Goal: Task Accomplishment & Management: Manage account settings

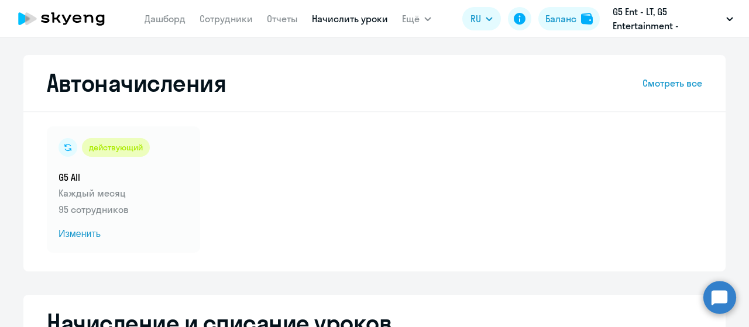
select select "10"
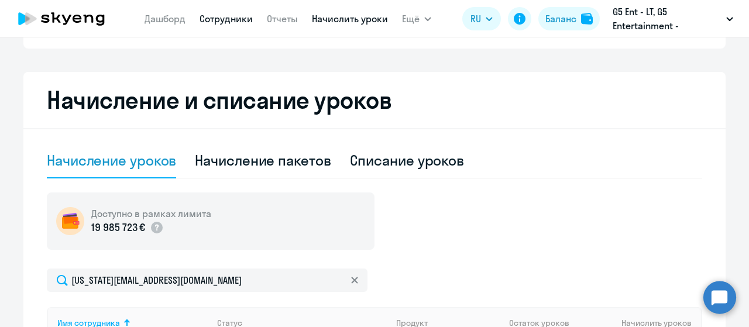
click at [243, 22] on link "Сотрудники" at bounding box center [226, 19] width 53 height 12
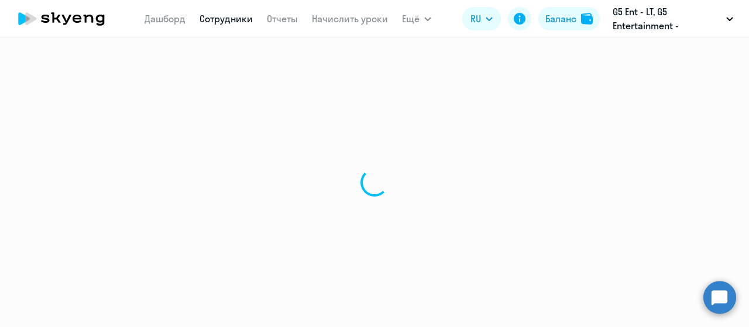
select select "30"
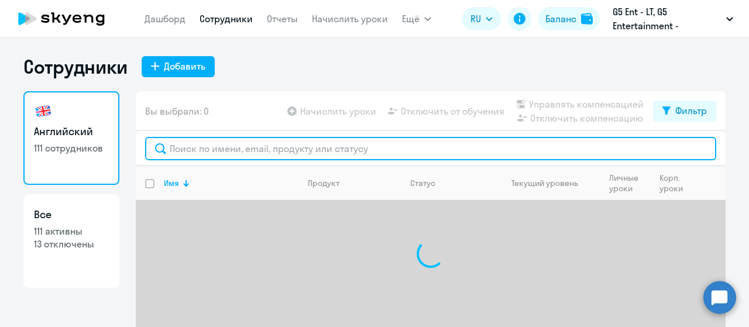
click at [252, 149] on input "text" at bounding box center [430, 148] width 571 height 23
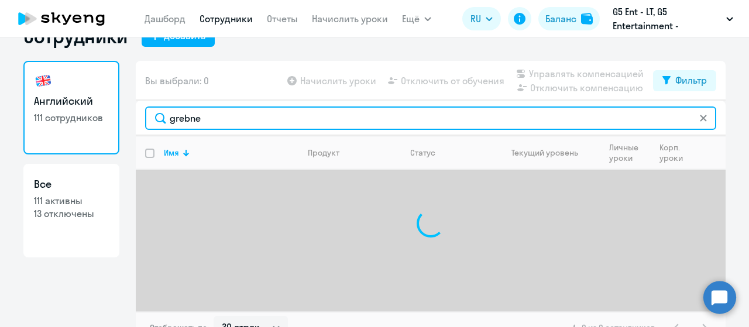
scroll to position [47, 0]
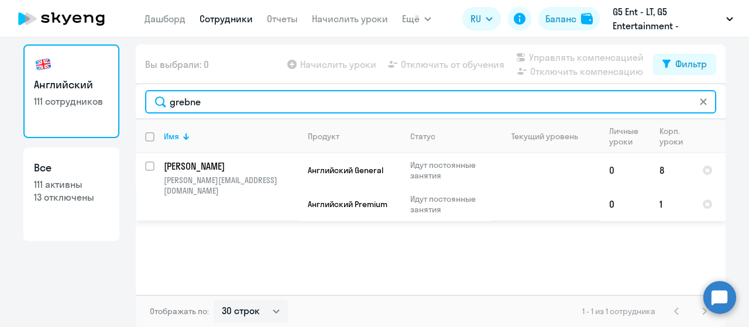
type input "grebne"
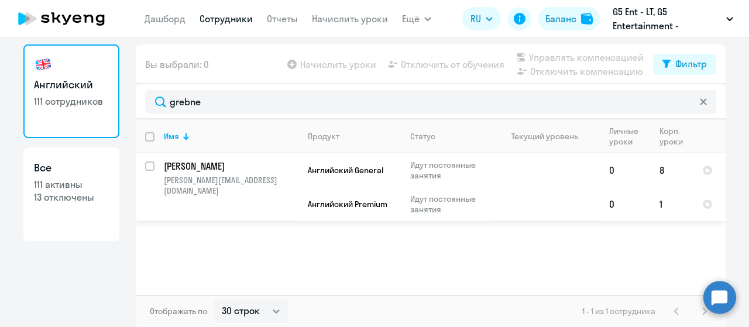
click at [220, 163] on p "[PERSON_NAME]" at bounding box center [230, 166] width 132 height 13
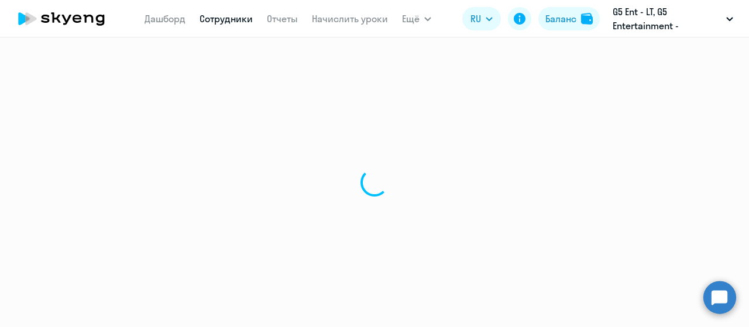
select select "english"
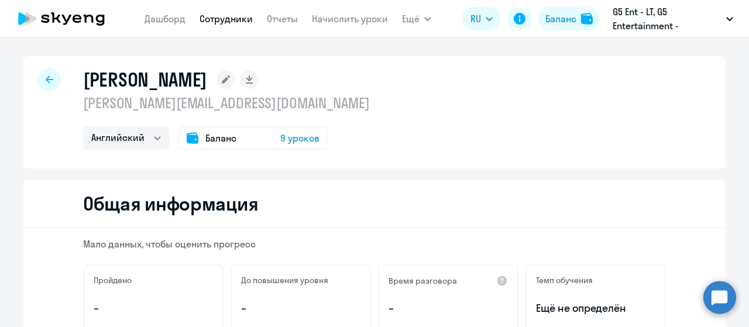
click at [294, 140] on span "9 уроков" at bounding box center [299, 138] width 39 height 14
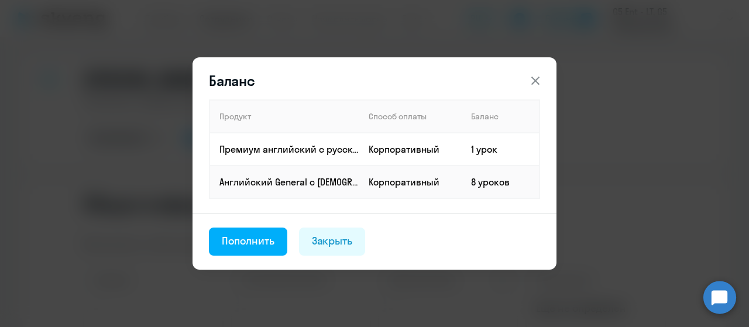
click at [529, 83] on icon at bounding box center [535, 81] width 14 height 14
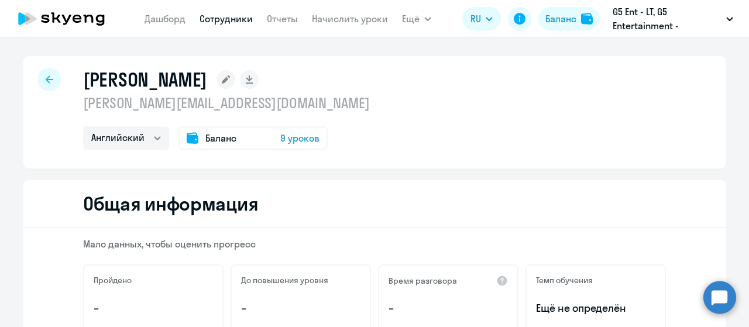
click at [46, 84] on icon at bounding box center [50, 79] width 8 height 8
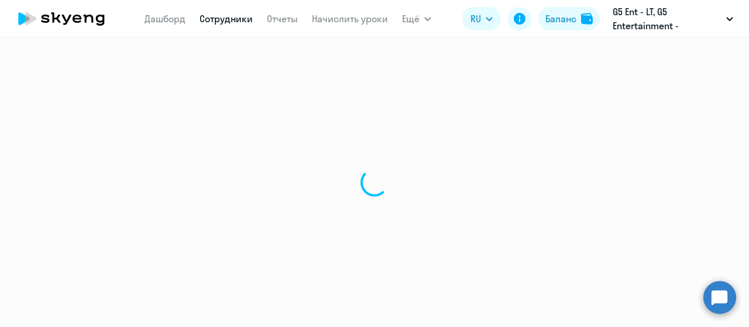
select select "30"
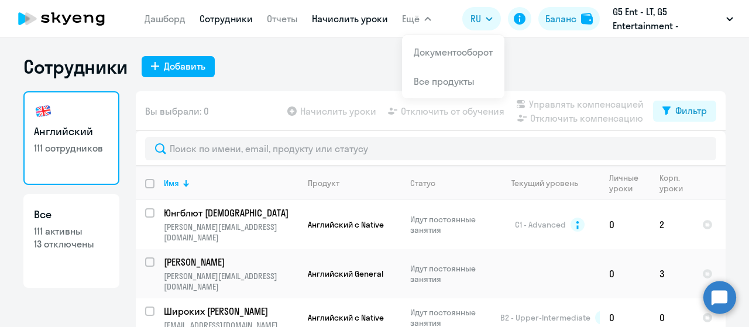
click at [372, 23] on link "Начислить уроки" at bounding box center [350, 19] width 76 height 12
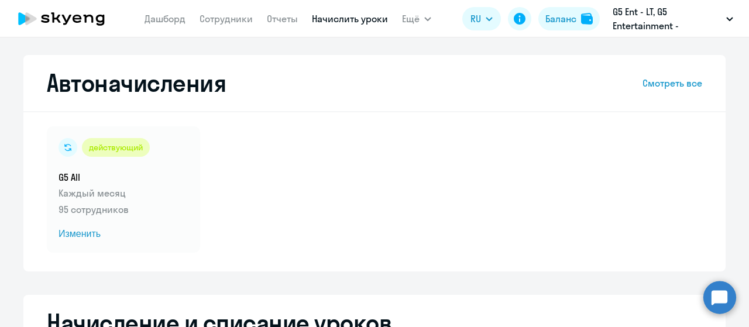
select select "10"
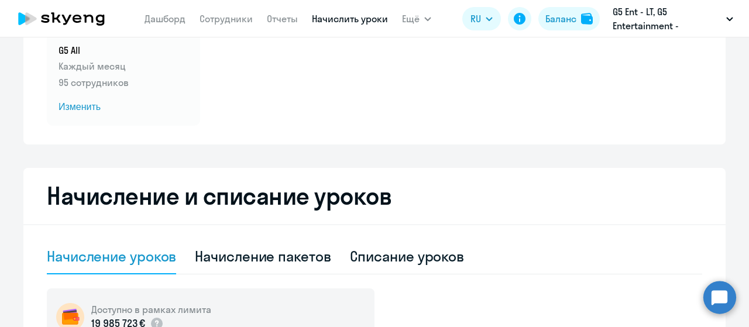
scroll to position [212, 0]
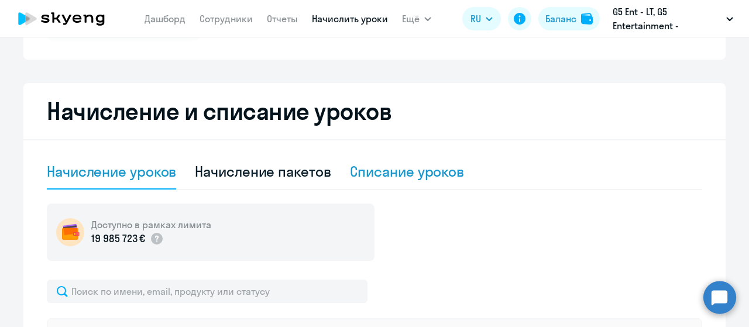
click at [384, 169] on div "Списание уроков" at bounding box center [407, 171] width 115 height 19
select select "10"
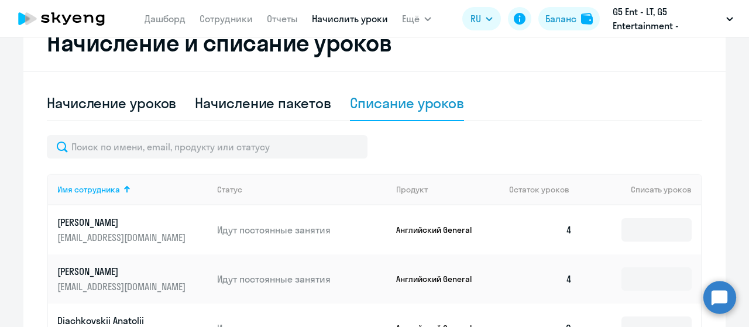
scroll to position [171, 0]
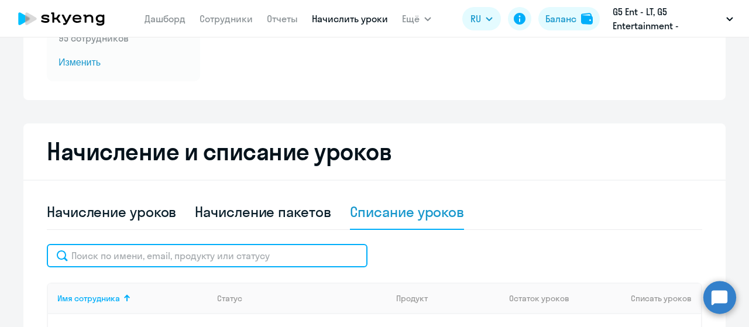
click at [228, 249] on input "text" at bounding box center [207, 255] width 321 height 23
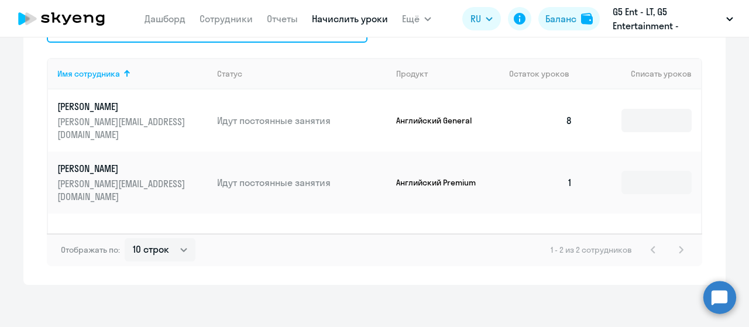
scroll to position [400, 0]
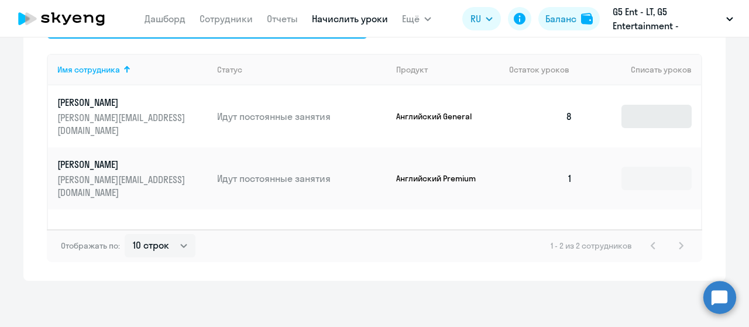
type input "grebnev"
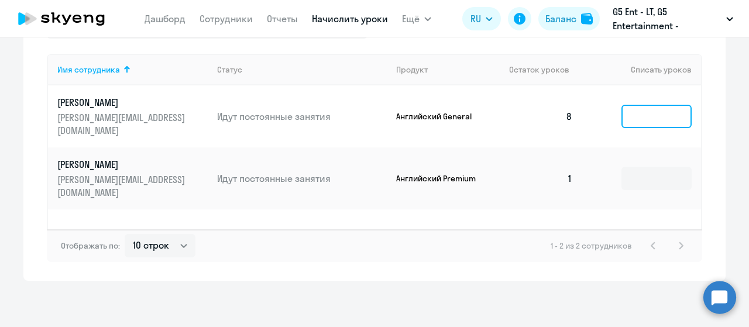
click at [635, 114] on input at bounding box center [656, 116] width 70 height 23
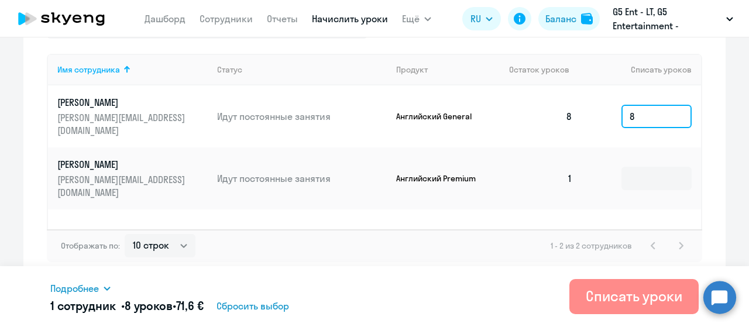
type input "8"
click at [590, 292] on div "Списать уроки" at bounding box center [634, 296] width 97 height 19
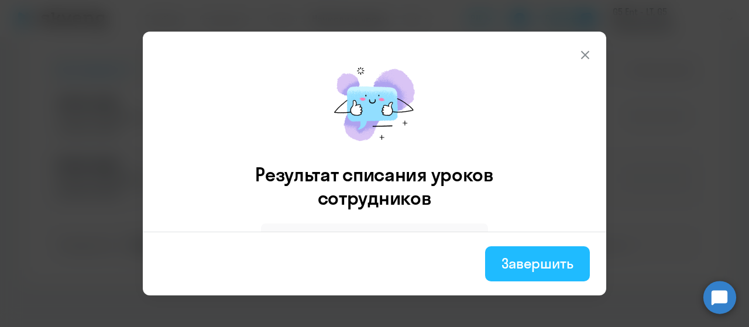
click at [518, 267] on div "Завершить" at bounding box center [537, 263] width 72 height 19
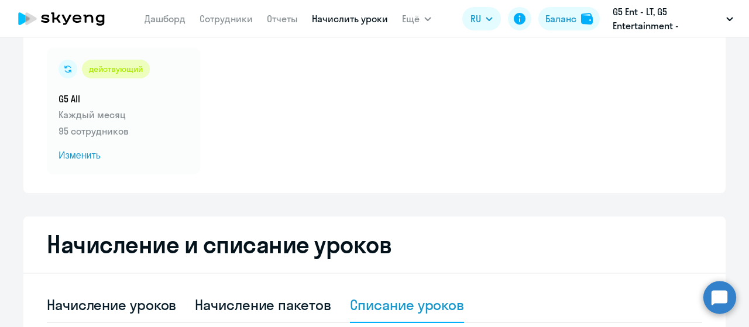
scroll to position [0, 0]
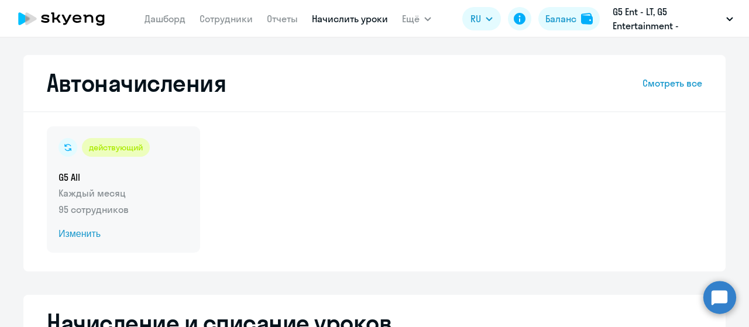
click at [84, 229] on span "Изменить" at bounding box center [124, 234] width 130 height 14
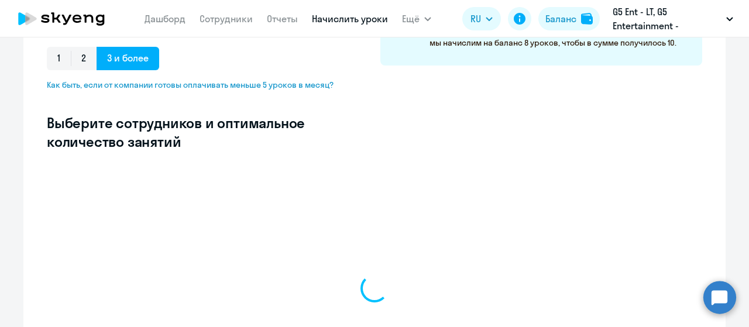
select select "10"
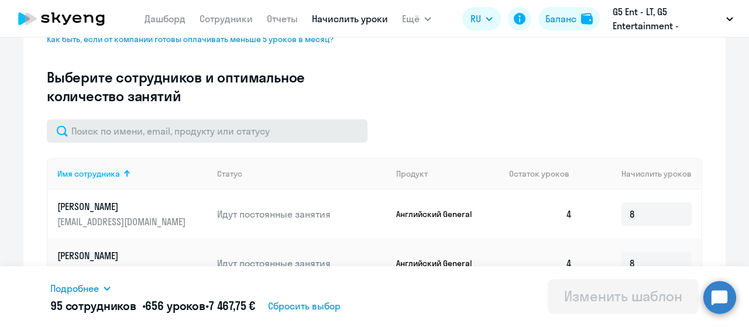
scroll to position [308, 0]
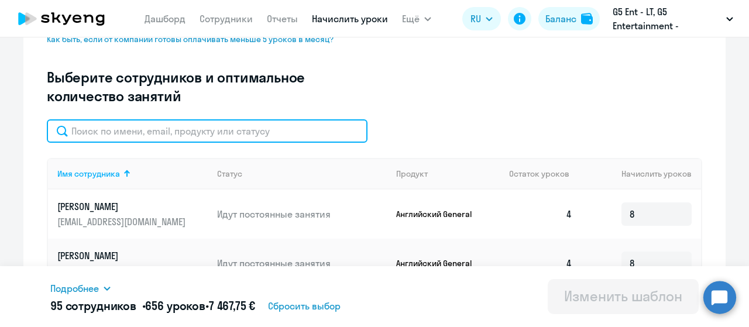
click at [220, 119] on input "text" at bounding box center [207, 130] width 321 height 23
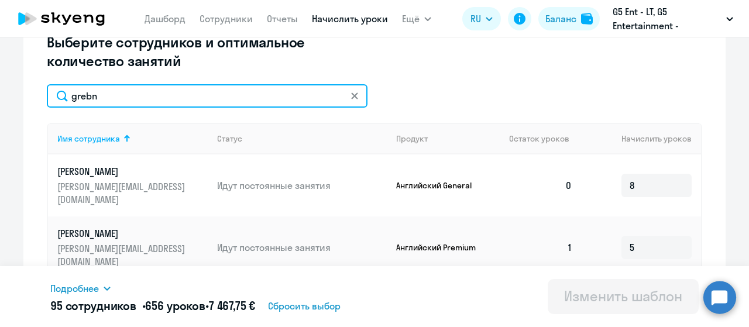
scroll to position [346, 0]
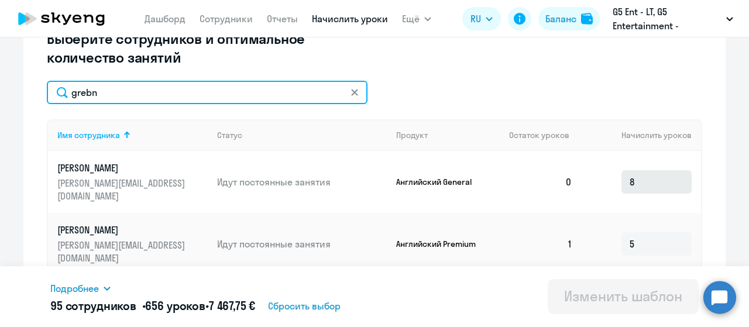
type input "grebn"
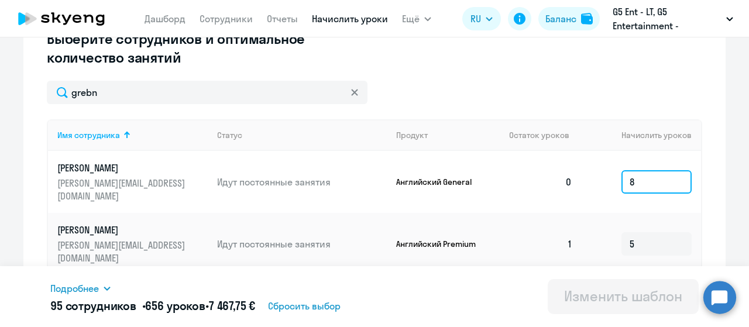
drag, startPoint x: 652, startPoint y: 175, endPoint x: 594, endPoint y: 181, distance: 58.8
click at [594, 181] on td "8" at bounding box center [641, 182] width 119 height 62
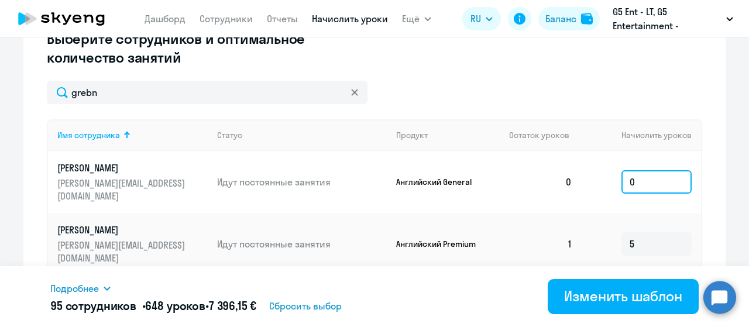
type input "0"
click at [710, 169] on div "Изменение шаблона G5 All Дата следующего автоматического начисления: [DATE] Вве…" at bounding box center [374, 28] width 702 height 638
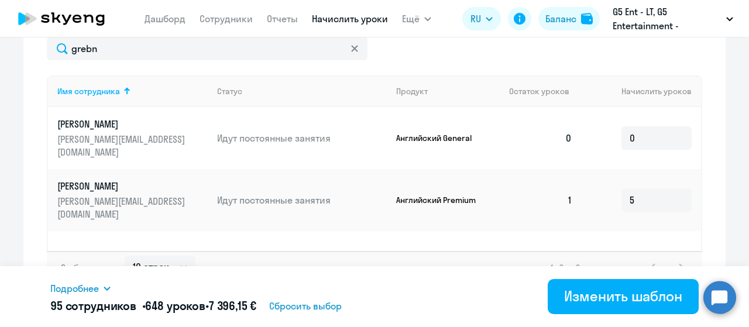
scroll to position [412, 0]
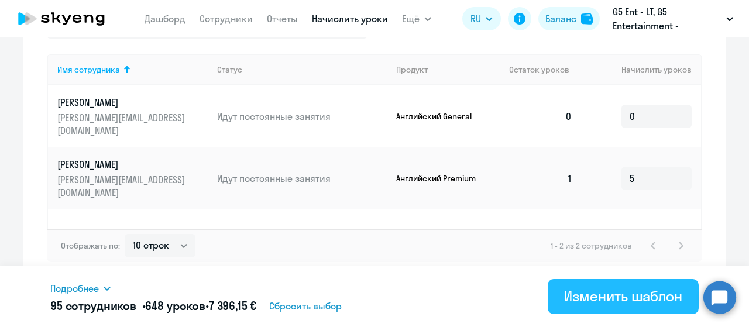
click at [643, 293] on div "Изменить шаблон" at bounding box center [623, 296] width 118 height 19
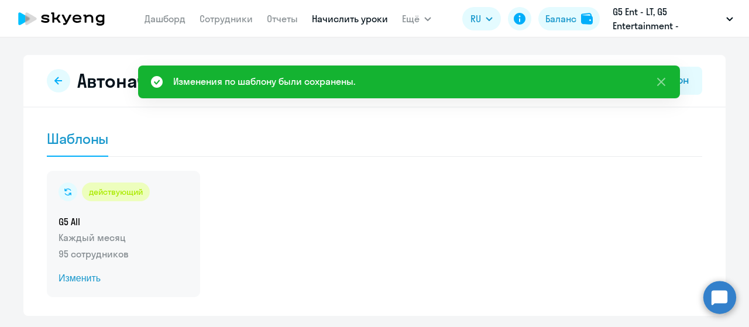
click at [87, 279] on span "Изменить" at bounding box center [124, 279] width 130 height 14
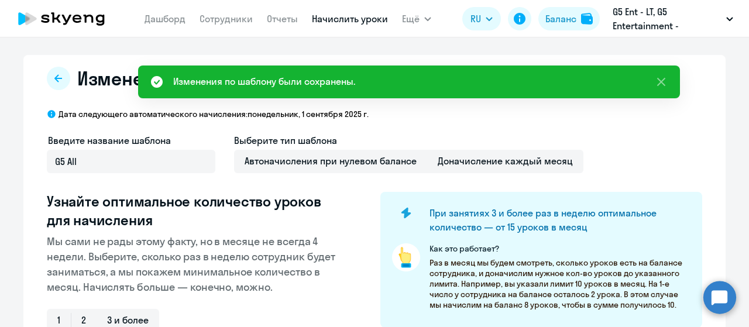
select select "10"
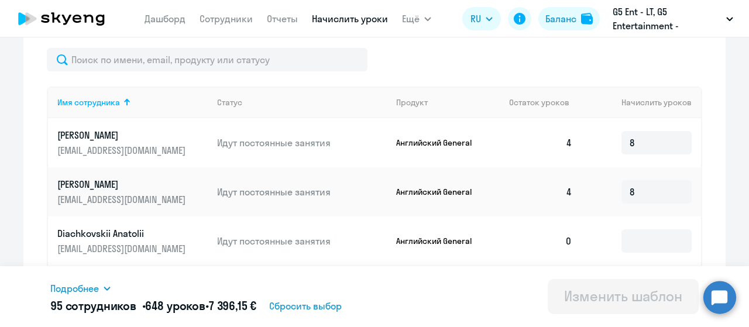
scroll to position [370, 0]
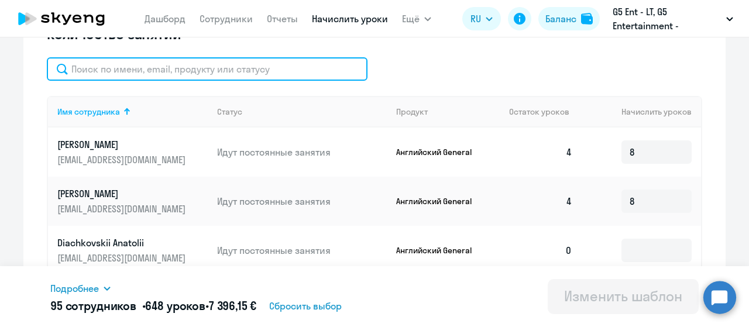
click at [139, 77] on input "text" at bounding box center [207, 68] width 321 height 23
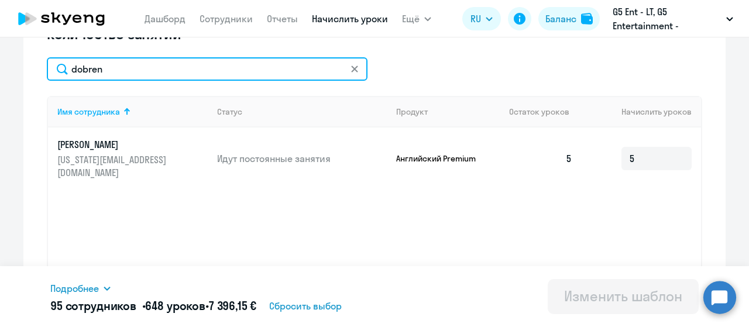
click at [255, 66] on input "dobren" at bounding box center [207, 68] width 321 height 23
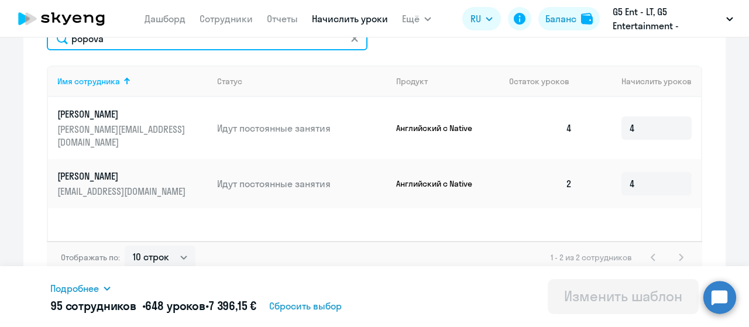
scroll to position [404, 0]
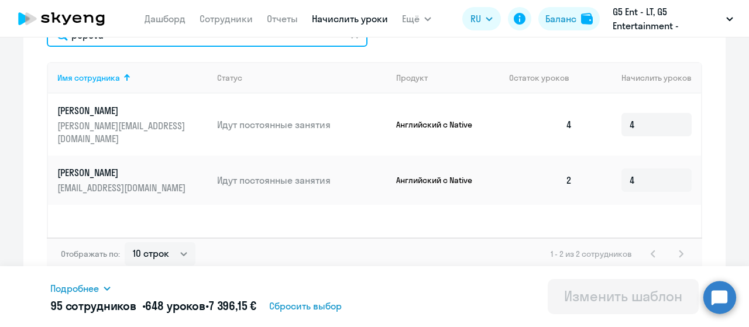
type input "popova"
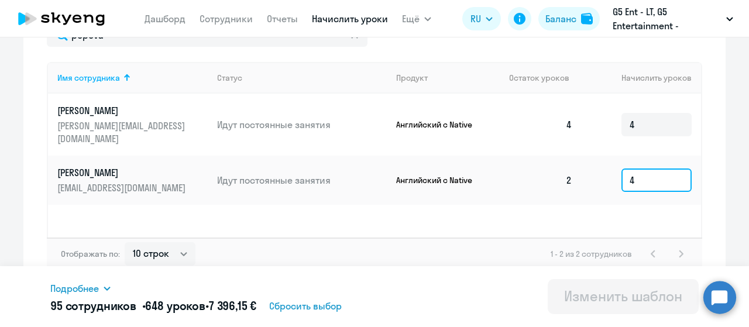
drag, startPoint x: 644, startPoint y: 168, endPoint x: 607, endPoint y: 173, distance: 36.7
click at [607, 173] on td "4" at bounding box center [641, 180] width 119 height 49
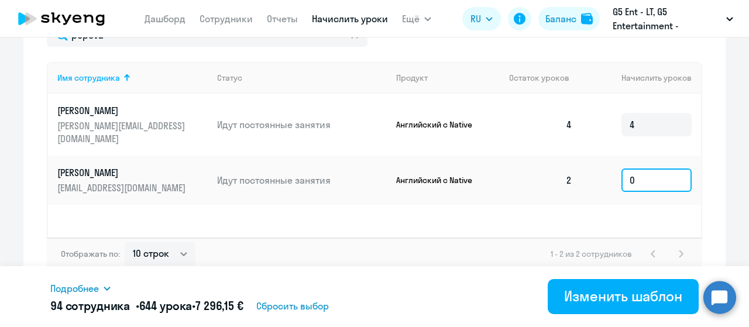
type input "0"
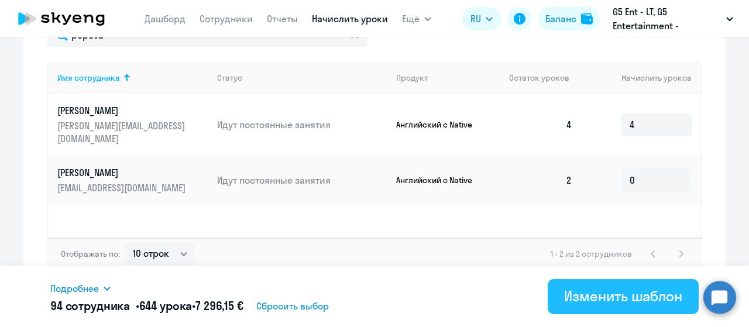
click at [625, 299] on div "Изменить шаблон" at bounding box center [623, 296] width 118 height 19
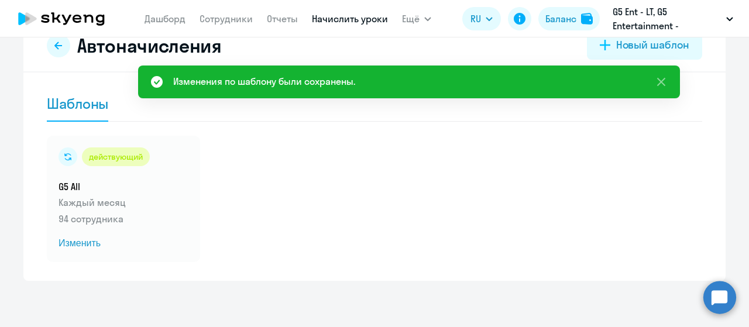
scroll to position [35, 0]
click at [83, 241] on span "Изменить" at bounding box center [124, 243] width 130 height 14
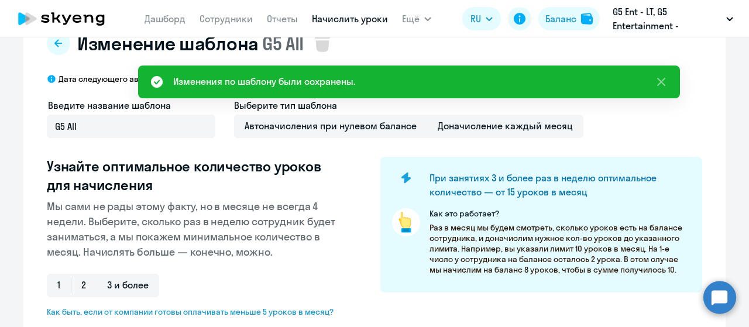
select select "10"
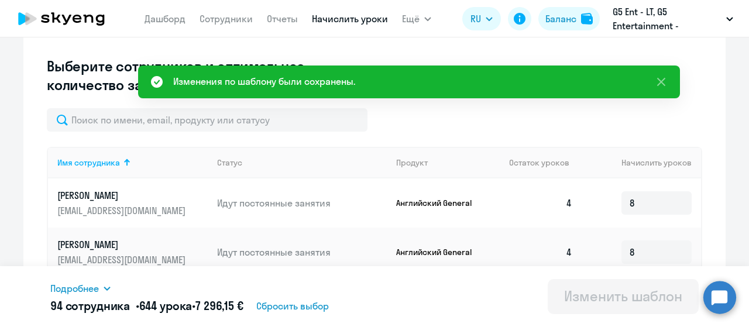
scroll to position [288, 0]
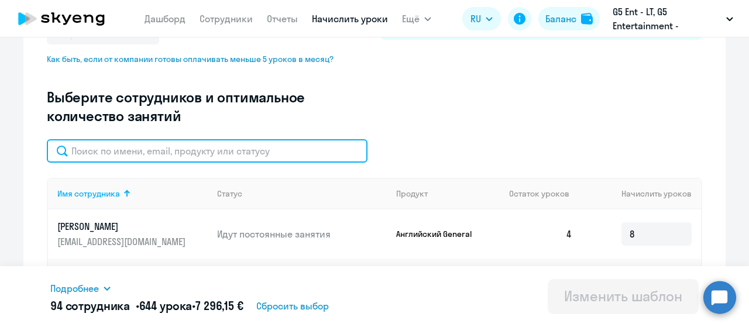
click at [198, 152] on input "text" at bounding box center [207, 150] width 321 height 23
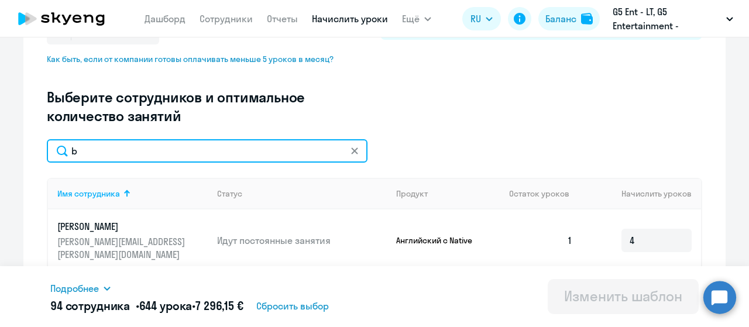
click at [198, 152] on input "b" at bounding box center [207, 150] width 321 height 23
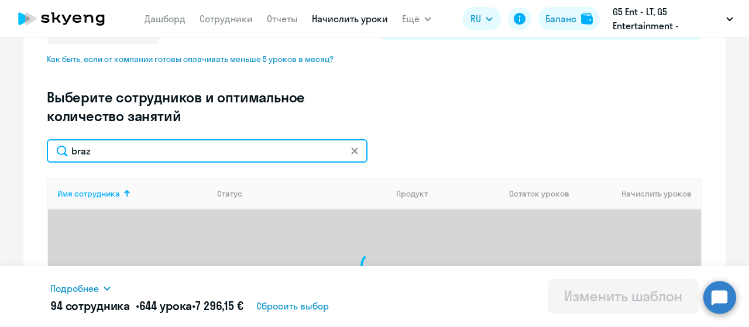
scroll to position [412, 0]
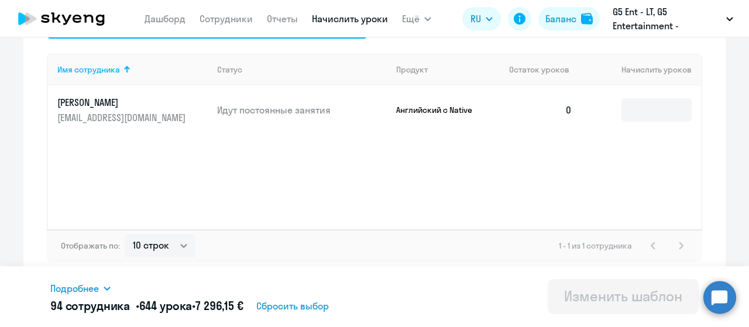
type input "braz"
